Goal: Task Accomplishment & Management: Manage account settings

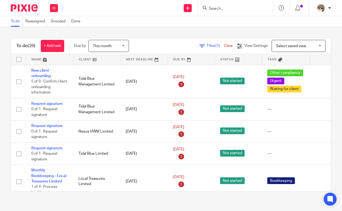
click at [135, 37] on div "To do (28) + Add task Due by This month This month Today Tomorrow This week Nex…" at bounding box center [171, 115] width 342 height 176
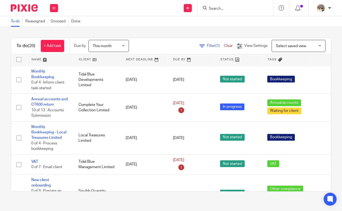
scroll to position [345, 0]
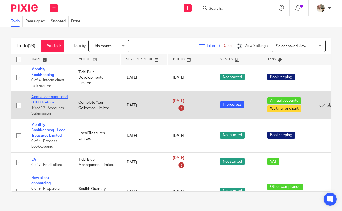
click at [53, 104] on link "Annual accounts and CT600 return" at bounding box center [49, 99] width 36 height 9
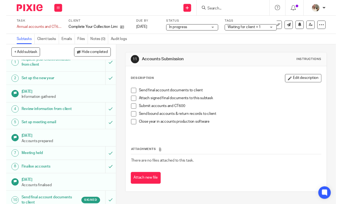
scroll to position [17, 0]
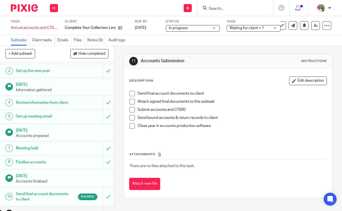
click at [131, 94] on span at bounding box center [131, 93] width 5 height 5
click at [131, 102] on span at bounding box center [131, 101] width 5 height 5
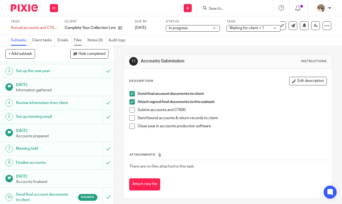
click at [80, 39] on link "Files" at bounding box center [79, 40] width 11 height 11
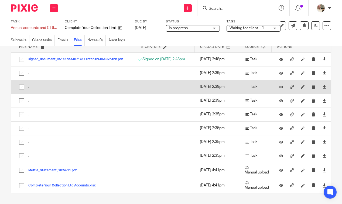
scroll to position [32, 0]
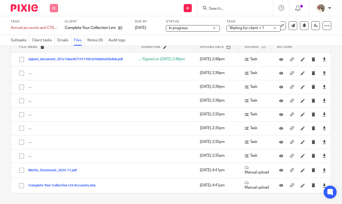
click at [55, 10] on button at bounding box center [54, 8] width 8 height 8
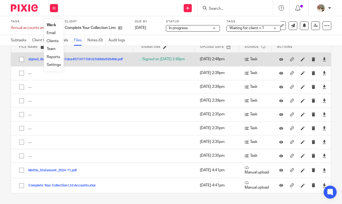
scroll to position [2, 0]
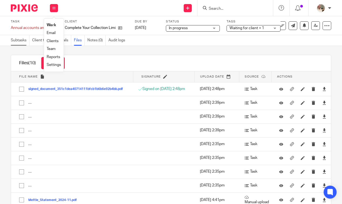
click at [13, 38] on link "Subtasks" at bounding box center [20, 40] width 19 height 11
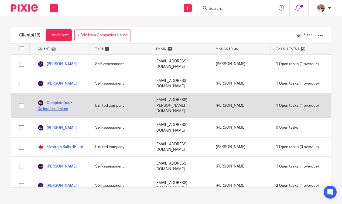
click at [62, 99] on link "Complete Your Collection Limited" at bounding box center [60, 105] width 47 height 12
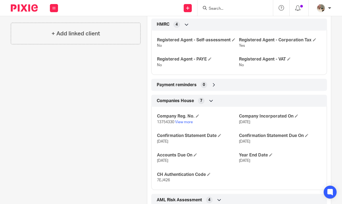
scroll to position [142, 0]
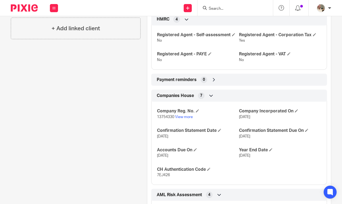
click at [163, 173] on span "7EJ426" at bounding box center [163, 175] width 13 height 4
copy span "7EJ426"
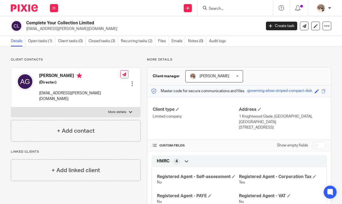
scroll to position [0, 0]
click at [163, 41] on link "Files" at bounding box center [163, 41] width 11 height 11
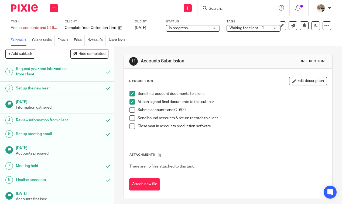
click at [133, 110] on span at bounding box center [131, 109] width 5 height 5
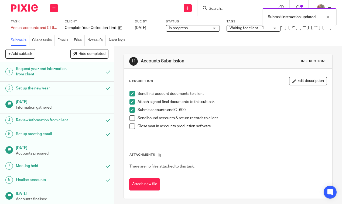
click at [133, 117] on span at bounding box center [131, 117] width 5 height 5
click at [133, 126] on span at bounding box center [131, 125] width 5 height 5
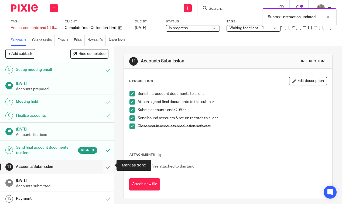
click at [106, 167] on input "submit" at bounding box center [57, 166] width 114 height 13
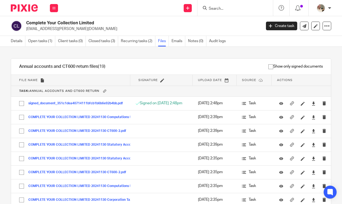
scroll to position [85, 0]
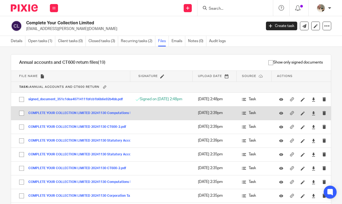
click at [88, 111] on button "COMPLETE YOUR COLLECTION LIMITED 20241130 Computations Summary-2.pdf" at bounding box center [93, 113] width 130 height 4
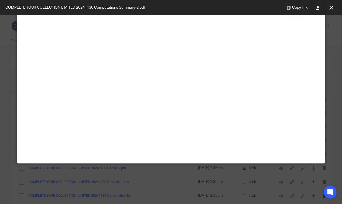
scroll to position [38, 0]
click at [333, 8] on icon at bounding box center [331, 8] width 4 height 4
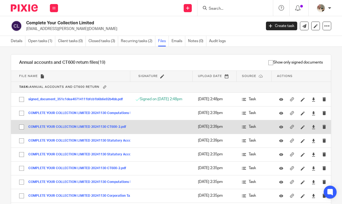
click at [111, 127] on button "COMPLETE YOUR COLLECTION LIMITED 20241130 CT600-2.pdf" at bounding box center [79, 127] width 102 height 4
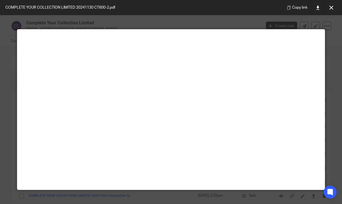
scroll to position [13, 0]
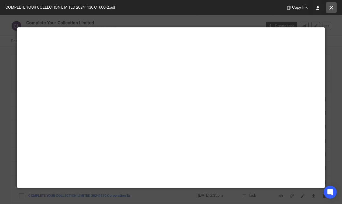
click at [333, 6] on icon at bounding box center [331, 8] width 4 height 4
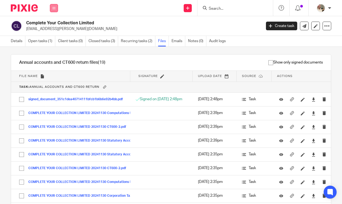
click at [52, 8] on icon at bounding box center [53, 7] width 3 height 3
click at [57, 32] on li "Email" at bounding box center [54, 33] width 14 height 8
click at [54, 33] on link "Email" at bounding box center [51, 33] width 9 height 4
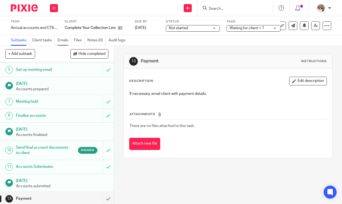
click at [68, 40] on link "Emails" at bounding box center [64, 40] width 14 height 11
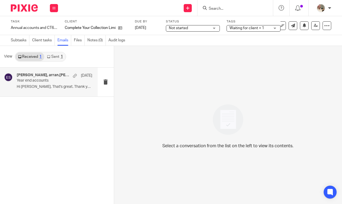
click at [56, 82] on p "Year end accounts" at bounding box center [47, 80] width 60 height 5
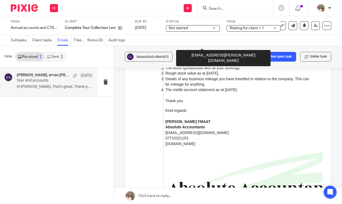
scroll to position [947, 0]
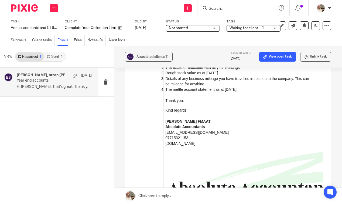
click at [154, 196] on link at bounding box center [228, 195] width 228 height 16
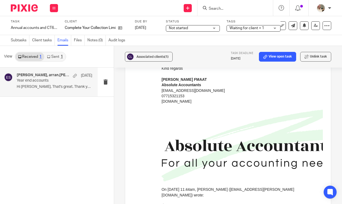
scroll to position [606, 0]
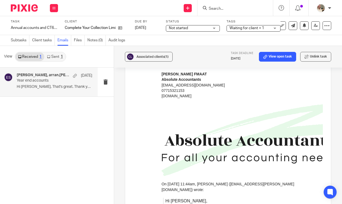
click at [67, 147] on div "Arran Godfrey, arran.godfrey, Me 4 Aug Year end accounts Hi Ellie, That's great…" at bounding box center [57, 135] width 114 height 136
click at [16, 41] on link "Subtasks" at bounding box center [20, 40] width 19 height 11
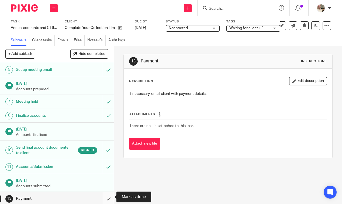
click at [106, 195] on input "submit" at bounding box center [57, 197] width 114 height 13
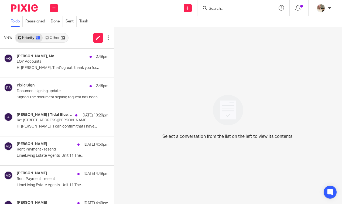
click at [57, 36] on link "Other 13" at bounding box center [55, 37] width 25 height 9
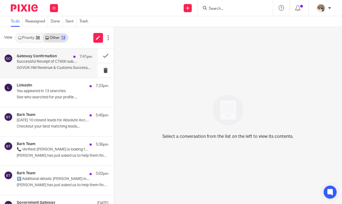
click at [61, 58] on div "Gateway Confirmation 7:41pm" at bounding box center [54, 56] width 75 height 5
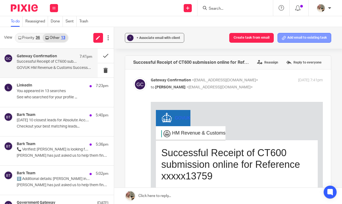
click at [291, 37] on button "Add email to existing task" at bounding box center [304, 38] width 54 height 10
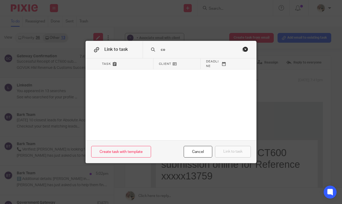
type input "c"
type input "y"
type input "comple"
click at [244, 49] on div "Close this dialog window" at bounding box center [245, 48] width 5 height 5
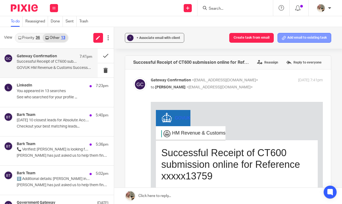
click at [304, 37] on button "Add email to existing task" at bounding box center [304, 38] width 54 height 10
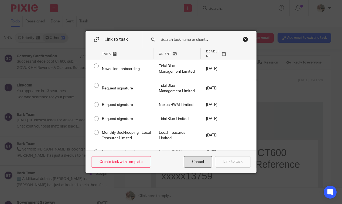
click at [198, 161] on div "Cancel" at bounding box center [198, 162] width 29 height 12
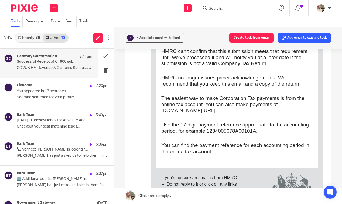
scroll to position [238, 0]
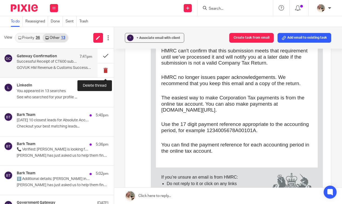
click at [106, 71] on button at bounding box center [106, 70] width 16 height 14
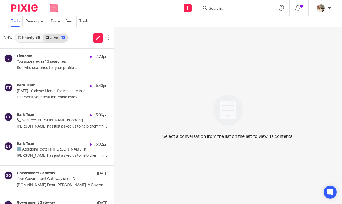
click at [56, 9] on button at bounding box center [54, 8] width 8 height 8
click at [54, 41] on link "Clients" at bounding box center [53, 41] width 12 height 4
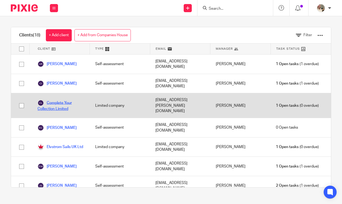
click at [64, 99] on link "Complete Your Collection Limited" at bounding box center [60, 105] width 47 height 12
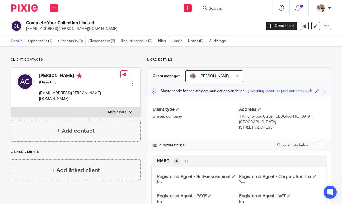
click at [179, 39] on link "Emails" at bounding box center [178, 41] width 14 height 11
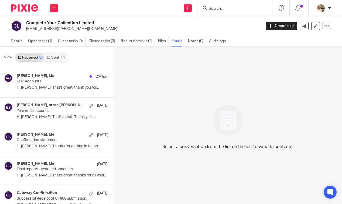
click at [55, 57] on link "Sent 11" at bounding box center [55, 57] width 23 height 9
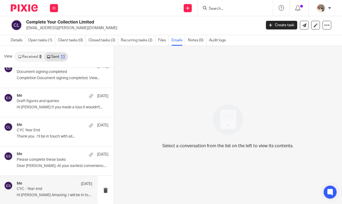
click at [43, 194] on p "Hi [PERSON_NAME] Amazing. I will be in touch next..." at bounding box center [54, 194] width 75 height 5
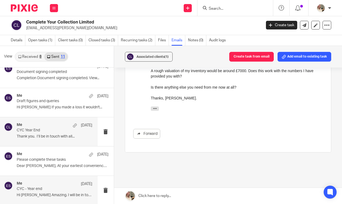
scroll to position [229, 0]
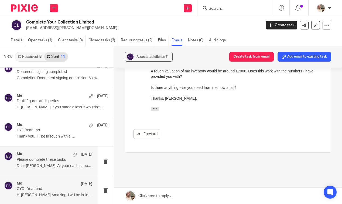
click at [49, 158] on p "Please complete these tasks" at bounding box center [47, 159] width 60 height 5
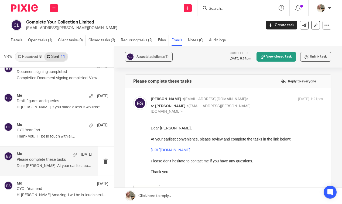
scroll to position [0, 0]
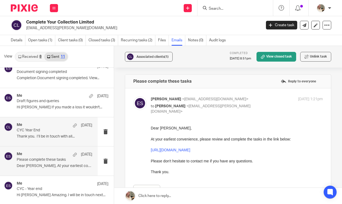
click at [46, 137] on p "Thank you. I’ll be in touch with all..." at bounding box center [54, 136] width 75 height 5
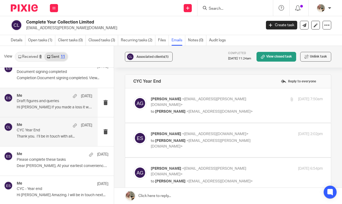
click at [44, 111] on div "Me 30 Aug Draft figures and queries Hi Arran If you made a loss it wouldn't..." at bounding box center [49, 102] width 98 height 29
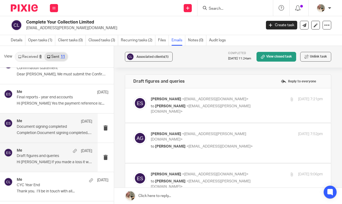
scroll to position [128, 0]
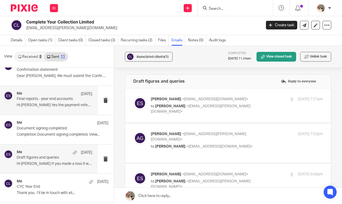
click at [46, 103] on p "Hi Arran Yes the payment reference is:..." at bounding box center [54, 105] width 75 height 5
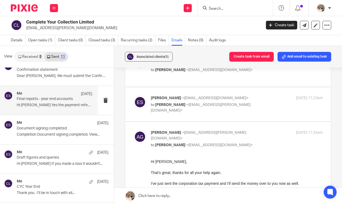
scroll to position [134, 0]
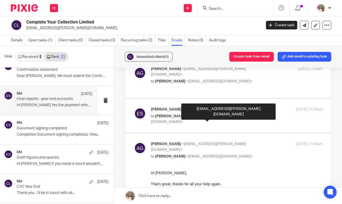
click at [215, 117] on span "<arran.godfrey@hotmail.com>" at bounding box center [201, 118] width 100 height 9
checkbox input "true"
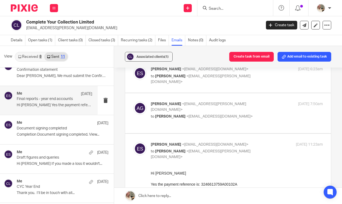
scroll to position [95, 0]
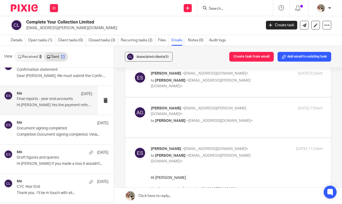
click at [211, 119] on p "to Ellie Sweeney <esweeney@absoluteaccountantssouthampton.co.uk>" at bounding box center [208, 121] width 115 height 6
checkbox input "true"
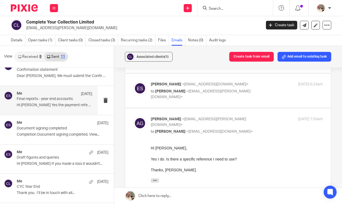
scroll to position [83, 0]
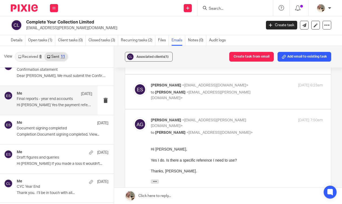
click at [215, 100] on span "<arran.godfrey@hotmail.com>" at bounding box center [201, 94] width 100 height 9
checkbox input "true"
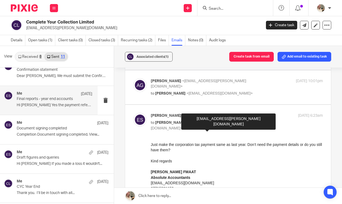
scroll to position [45, 0]
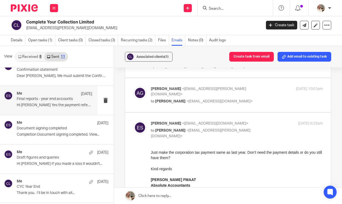
click at [215, 103] on p "to Ellie Sweeney <esweeney@absoluteaccountantssouthampton.co.uk>" at bounding box center [208, 101] width 115 height 6
checkbox input "true"
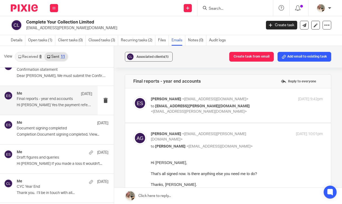
scroll to position [0, 0]
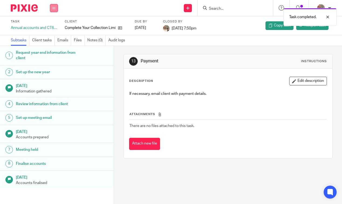
click at [57, 9] on button at bounding box center [54, 8] width 8 height 8
click at [53, 36] on li "Email" at bounding box center [54, 33] width 14 height 8
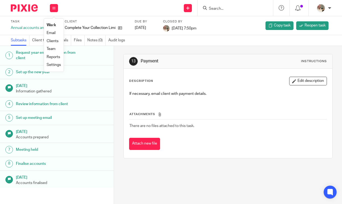
click at [55, 32] on link "Email" at bounding box center [51, 33] width 9 height 4
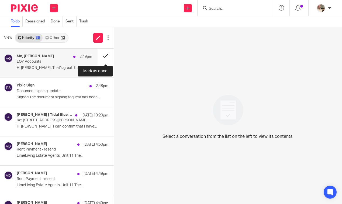
click at [103, 58] on button at bounding box center [106, 56] width 16 height 14
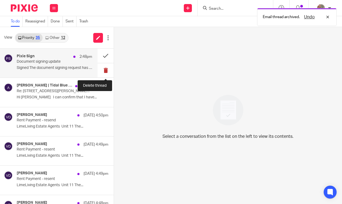
click at [108, 68] on button at bounding box center [106, 70] width 16 height 14
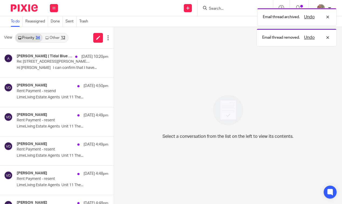
click at [59, 35] on link "Other 12" at bounding box center [55, 37] width 25 height 9
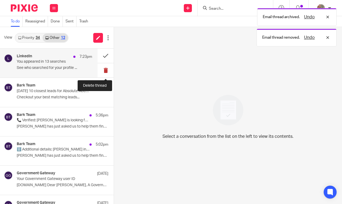
click at [104, 68] on button at bounding box center [106, 70] width 16 height 14
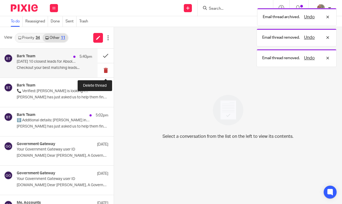
click at [104, 68] on button at bounding box center [106, 70] width 16 height 14
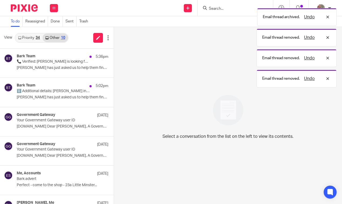
click at [114, 68] on button at bounding box center [116, 70] width 4 height 14
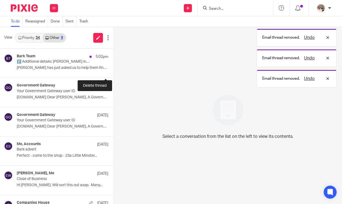
click at [114, 68] on button at bounding box center [116, 70] width 4 height 14
